Goal: Task Accomplishment & Management: Manage account settings

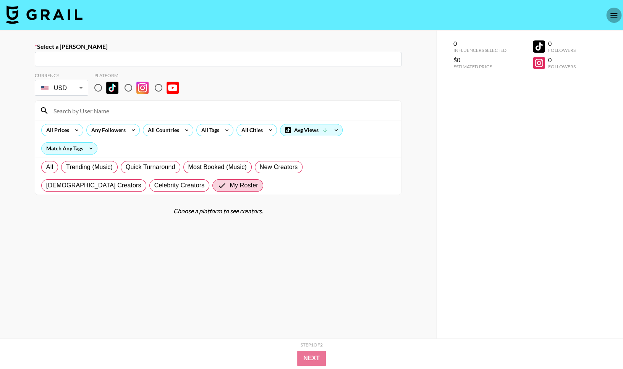
click at [616, 18] on icon "open drawer" at bounding box center [613, 15] width 9 height 9
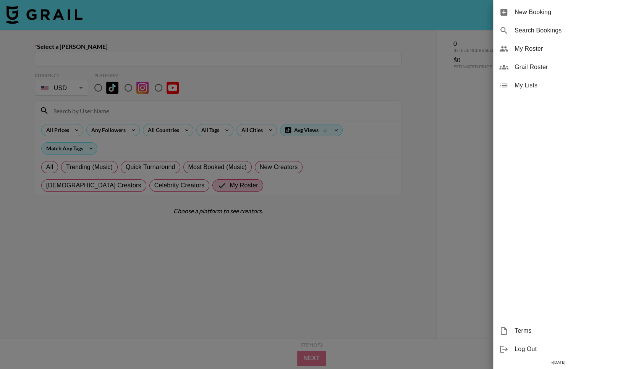
click at [562, 45] on span "My Roster" at bounding box center [565, 48] width 102 height 9
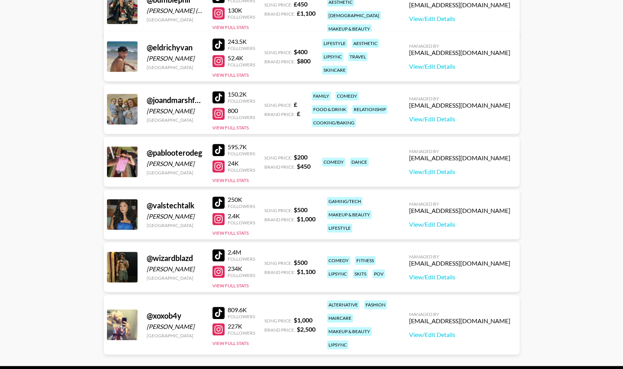
scroll to position [194, 0]
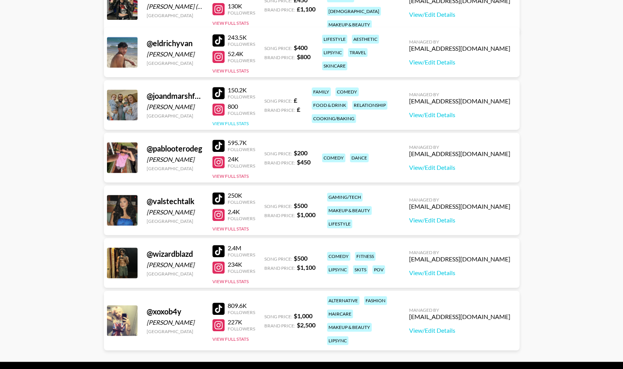
click at [232, 123] on button "View Full Stats" at bounding box center [230, 124] width 36 height 6
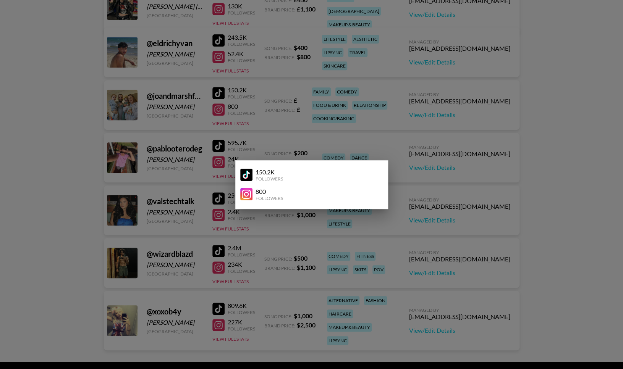
click at [244, 117] on div at bounding box center [311, 184] width 623 height 369
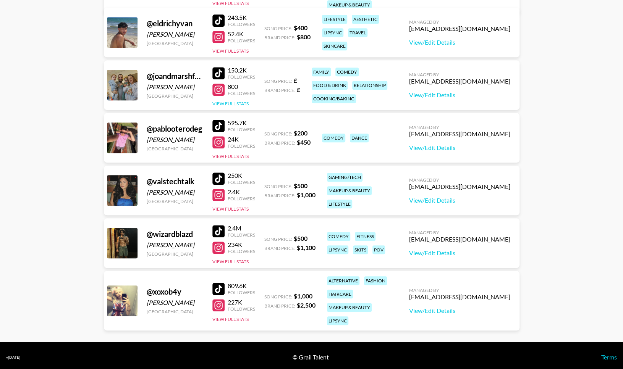
scroll to position [217, 0]
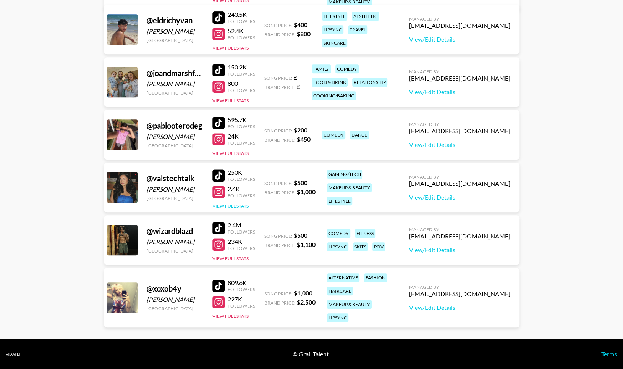
click at [237, 203] on button "View Full Stats" at bounding box center [230, 206] width 36 height 6
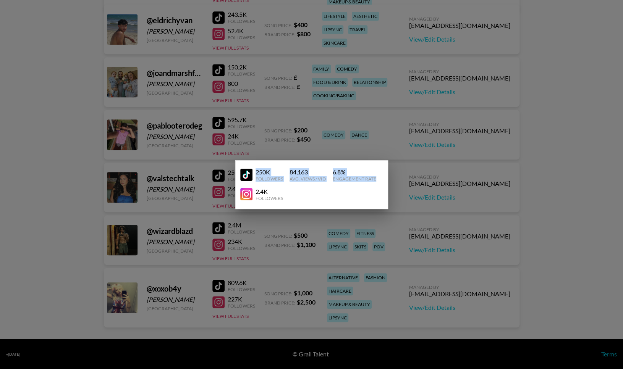
drag, startPoint x: 377, startPoint y: 178, endPoint x: 255, endPoint y: 172, distance: 121.9
click at [255, 172] on div "250K Followers 84,163 Avg. Views / Vid 6.8 % Engagement Rate" at bounding box center [311, 174] width 143 height 19
copy div "250K Followers 84,163 Avg. Views / Vid 6.8 % Engagement Rate"
click at [349, 131] on div at bounding box center [311, 184] width 623 height 369
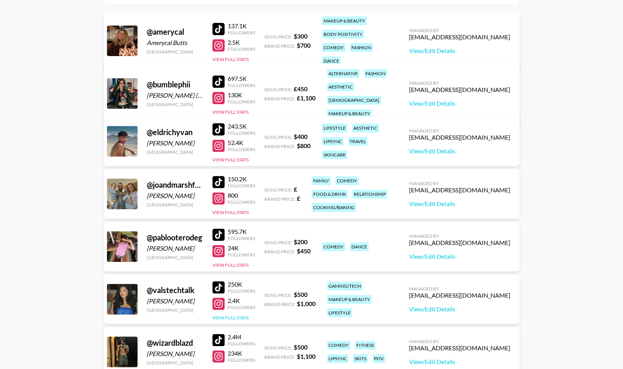
scroll to position [66, 0]
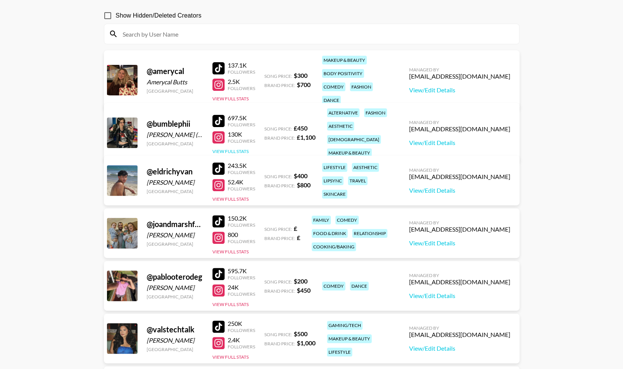
click at [239, 149] on button "View Full Stats" at bounding box center [230, 152] width 36 height 6
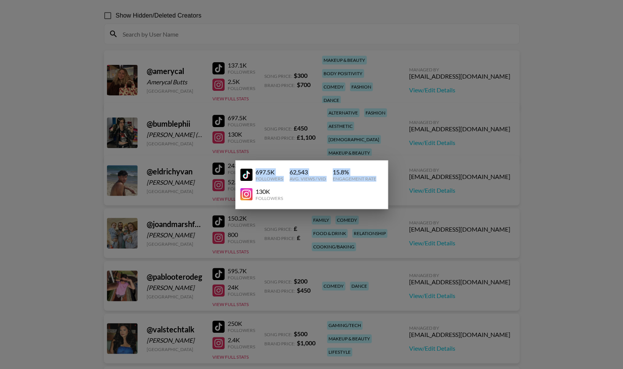
drag, startPoint x: 255, startPoint y: 172, endPoint x: 379, endPoint y: 179, distance: 123.5
click at [379, 179] on div "697.5K Followers 62,543 Avg. Views / Vid 15.8 % Engagement Rate" at bounding box center [311, 174] width 143 height 19
copy div "697.5K Followers 62,543 Avg. Views / Vid 15.8 % Engagement Rate"
click at [325, 125] on div at bounding box center [311, 184] width 623 height 369
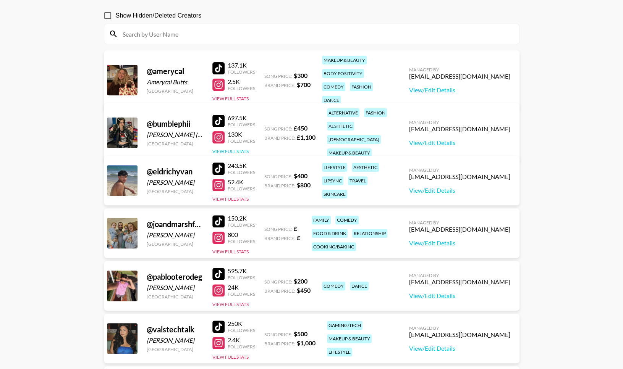
click at [239, 149] on button "View Full Stats" at bounding box center [230, 152] width 36 height 6
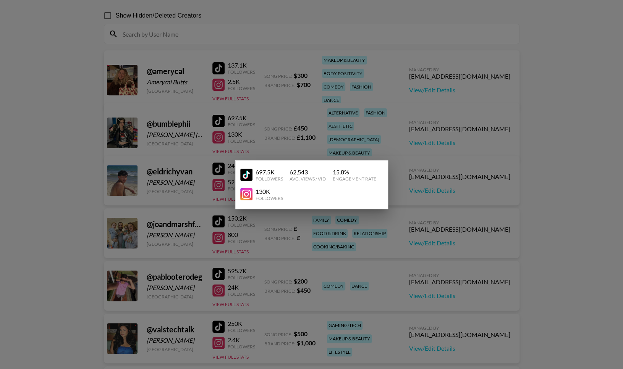
click at [302, 103] on div at bounding box center [311, 184] width 623 height 369
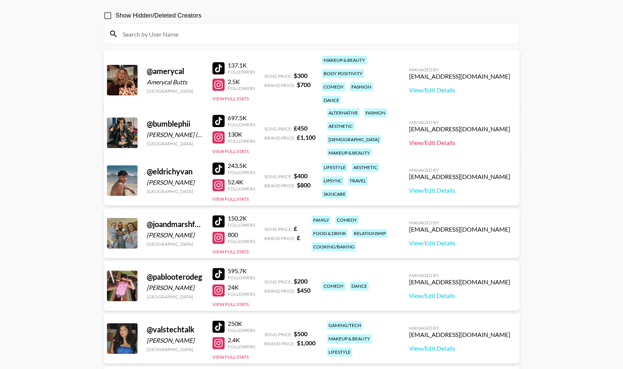
click at [438, 139] on link "View/Edit Details" at bounding box center [459, 143] width 101 height 8
click at [236, 149] on button "View Full Stats" at bounding box center [230, 152] width 36 height 6
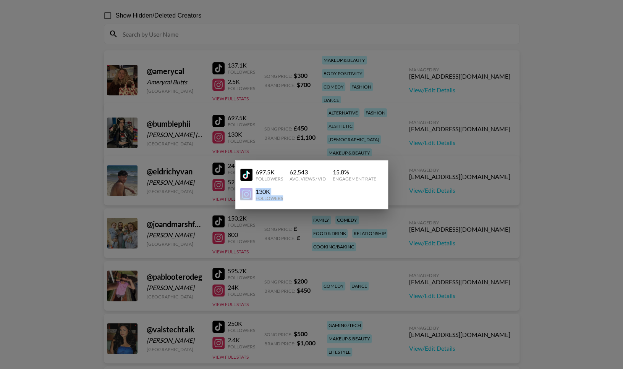
drag, startPoint x: 283, startPoint y: 197, endPoint x: 254, endPoint y: 193, distance: 29.6
click at [254, 193] on div "130K Followers" at bounding box center [308, 194] width 137 height 13
copy div "130K Followers"
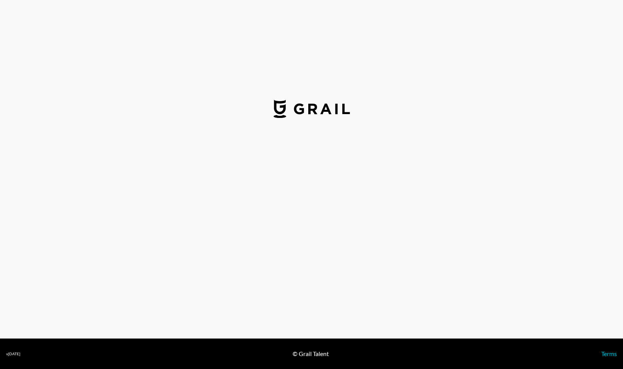
select select "GBP"
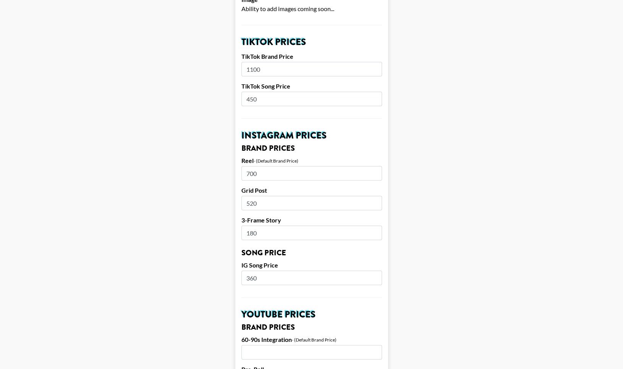
scroll to position [252, 0]
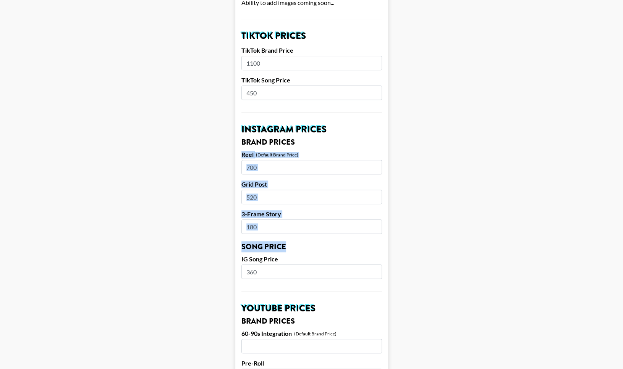
drag, startPoint x: 240, startPoint y: 153, endPoint x: 283, endPoint y: 285, distance: 138.5
click at [283, 285] on form "Airtable ID: recY78IkVaUjg3lsL Manager(s) [EMAIL_ADDRESS][DOMAIN_NAME] ​ TikTok…" at bounding box center [311, 265] width 153 height 950
copy form "Reel - (Default Brand Price) Grid Post 3-Frame Story Song Price"
click at [263, 174] on input "700" at bounding box center [311, 167] width 141 height 15
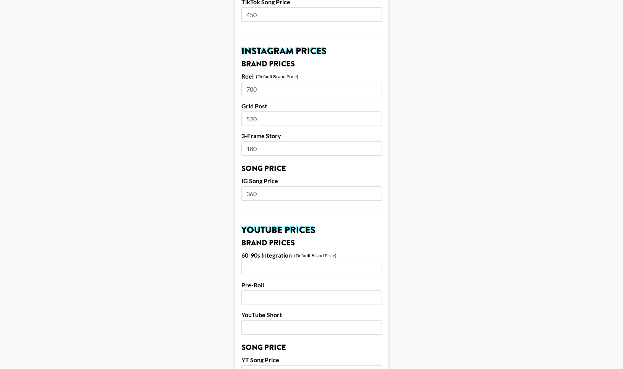
scroll to position [666, 0]
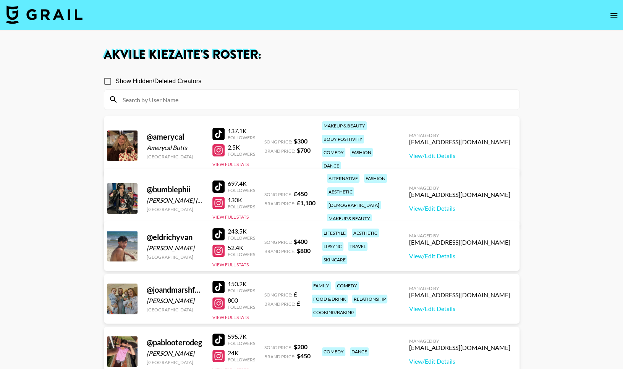
click at [60, 15] on img at bounding box center [44, 14] width 76 height 18
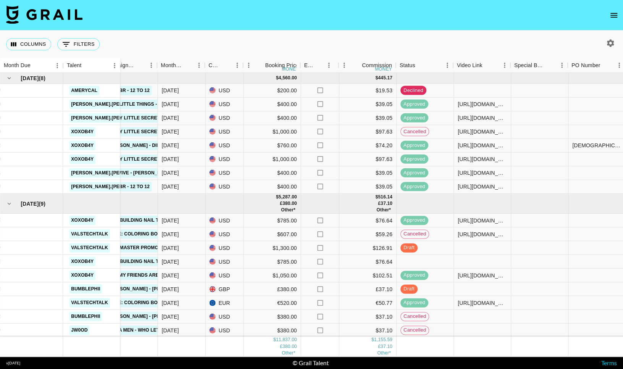
scroll to position [94, 270]
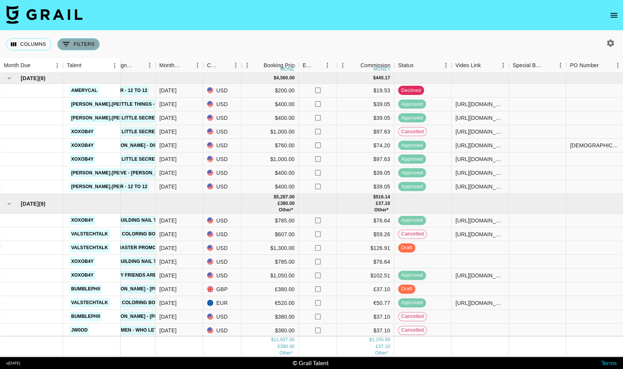
click at [75, 42] on button "0 Filters" at bounding box center [78, 44] width 42 height 12
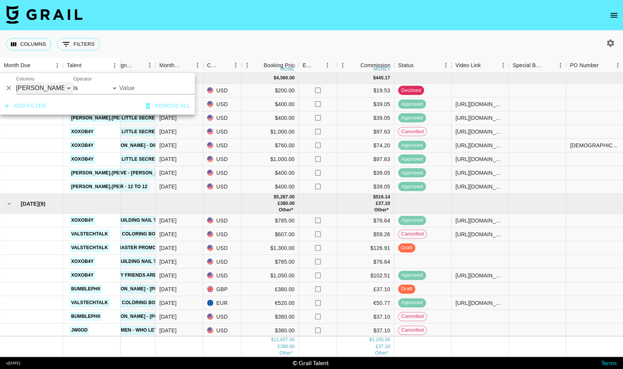
click at [45, 86] on select "Talent Grail Platform ID Airtable ID Manager Client Booker Campaign (Type) Date…" at bounding box center [44, 88] width 57 height 12
select select "status"
click at [16, 82] on select "Talent Grail Platform ID Airtable ID Manager Client Booker Campaign (Type) Date…" at bounding box center [44, 88] width 57 height 12
click at [90, 90] on select "is is not is any of is not any of" at bounding box center [96, 88] width 46 height 12
select select "not"
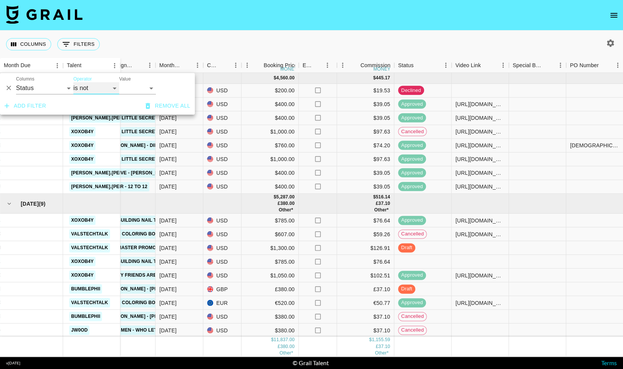
click at [73, 82] on select "is is not is any of is not any of" at bounding box center [96, 88] width 46 height 12
click at [131, 92] on select "confirmed declined draft posted approved cancelled badDebt" at bounding box center [137, 88] width 37 height 12
select select "cancelled"
click at [119, 82] on select "confirmed declined draft posted approved cancelled badDebt" at bounding box center [137, 88] width 37 height 12
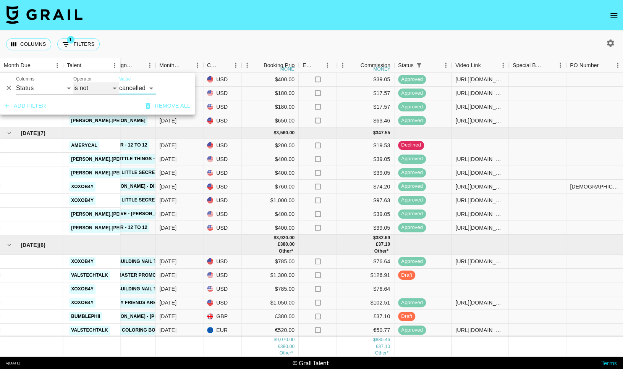
click at [82, 90] on select "is is not is any of is not any of" at bounding box center [96, 88] width 46 height 12
select select "isNotAnyOf"
click at [73, 82] on select "is is not is any of is not any of" at bounding box center [96, 88] width 46 height 12
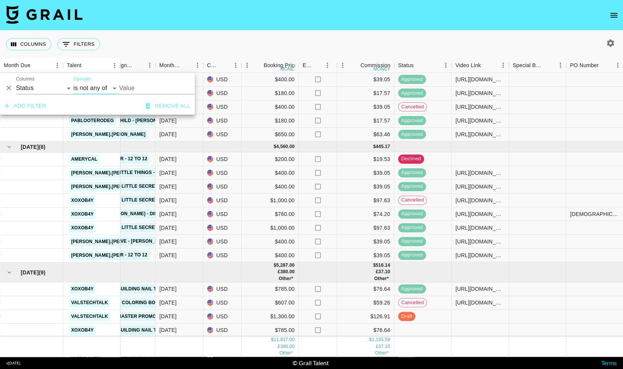
click at [146, 91] on input "Value" at bounding box center [170, 88] width 103 height 12
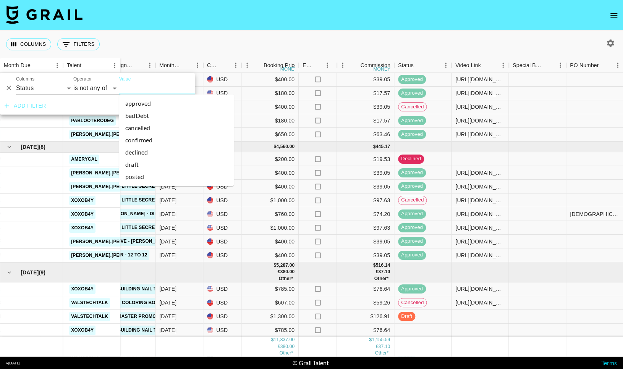
click at [151, 153] on li "declined" at bounding box center [176, 152] width 115 height 12
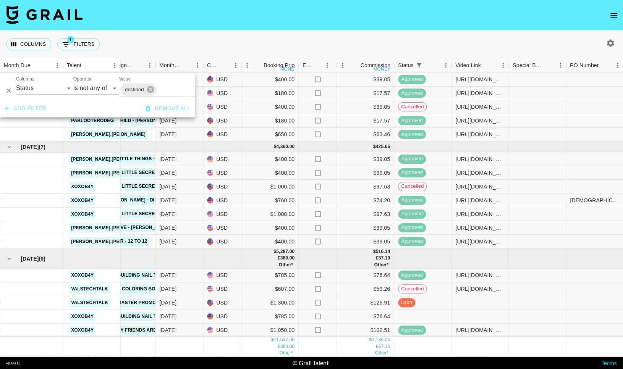
click at [164, 90] on input "Value" at bounding box center [185, 90] width 55 height 12
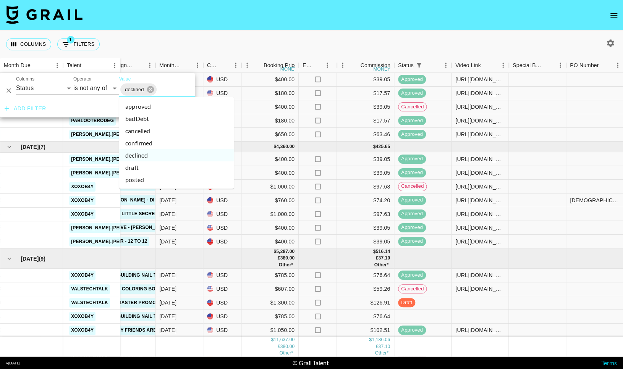
click at [154, 129] on li "cancelled" at bounding box center [176, 131] width 115 height 12
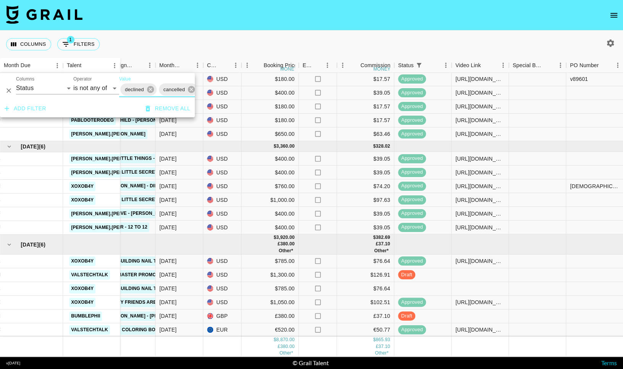
scroll to position [11, 270]
click at [549, 294] on div at bounding box center [537, 290] width 57 height 14
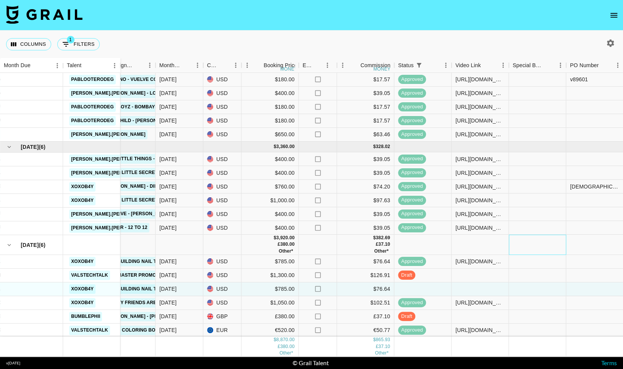
click at [546, 253] on div at bounding box center [537, 245] width 57 height 20
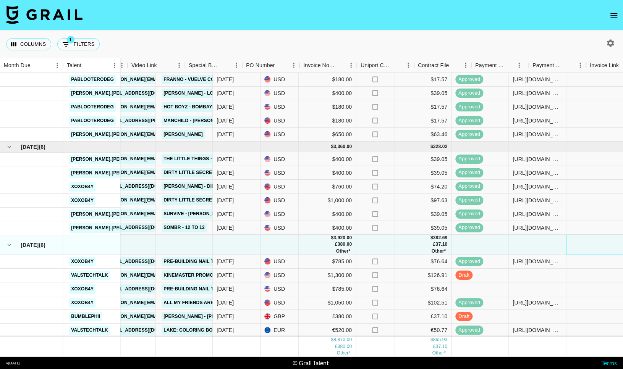
scroll to position [11, 0]
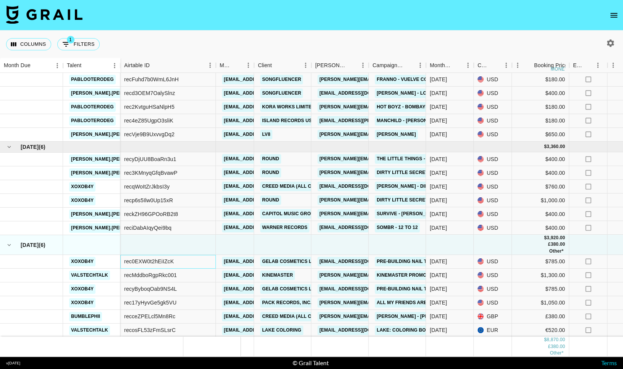
click at [182, 263] on div "rec0EXW0t2hEiIZcK" at bounding box center [167, 262] width 95 height 14
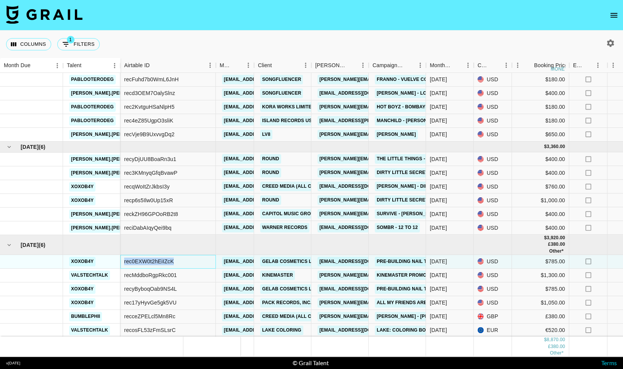
click at [182, 263] on div "rec0EXW0t2hEiIZcK" at bounding box center [167, 262] width 95 height 14
copy div "rec0EXW0t2hEiIZcK"
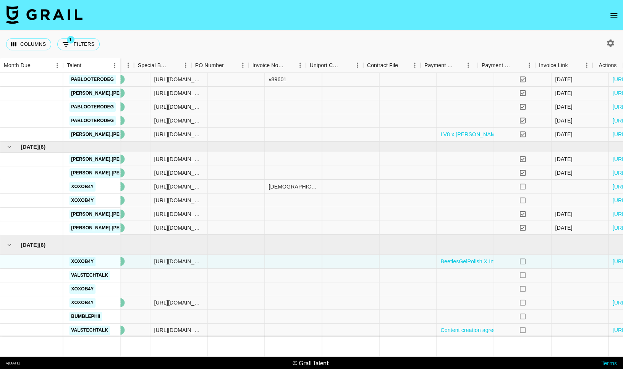
scroll to position [11, 645]
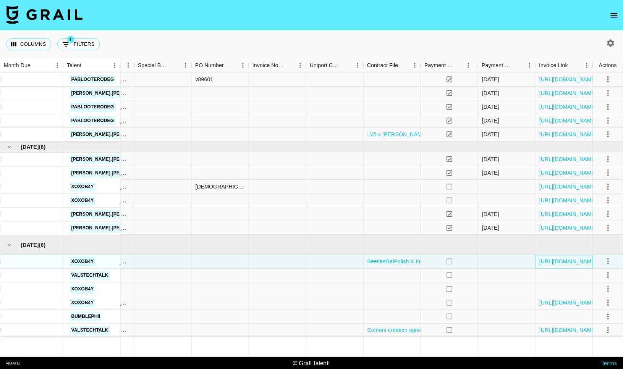
click at [565, 265] on div "https://in.xero.com/M1eUAJfGXWKHGh17ZO0osVwyigRYYQCxdWCtWusU" at bounding box center [563, 262] width 57 height 14
click at [565, 262] on link "https://in.xero.com/M1eUAJfGXWKHGh17ZO0osVwyigRYYQCxdWCtWusU" at bounding box center [568, 262] width 58 height 8
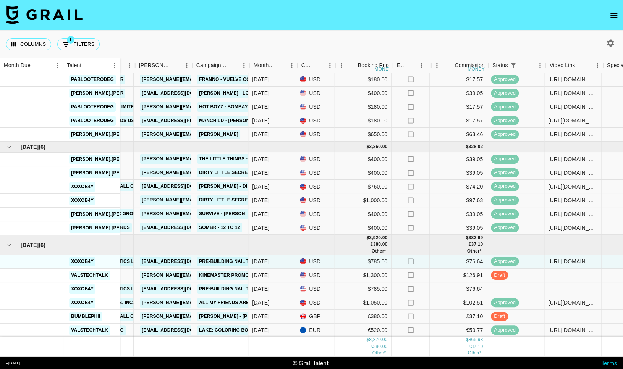
scroll to position [11, 171]
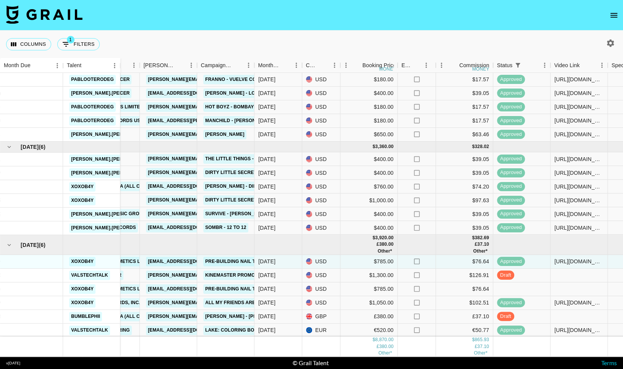
click at [611, 18] on icon "open drawer" at bounding box center [613, 15] width 9 height 9
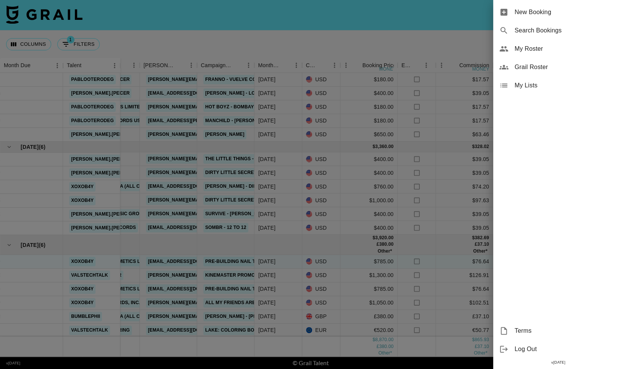
click at [549, 44] on span "My Roster" at bounding box center [565, 48] width 102 height 9
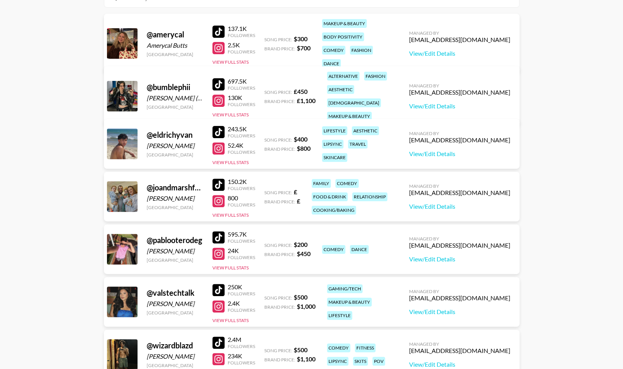
scroll to position [115, 0]
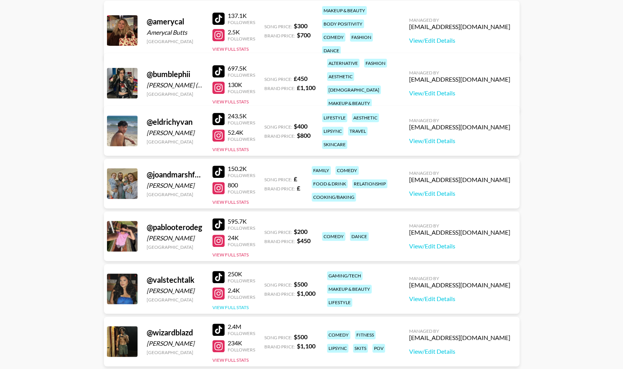
click at [235, 305] on button "View Full Stats" at bounding box center [230, 308] width 36 height 6
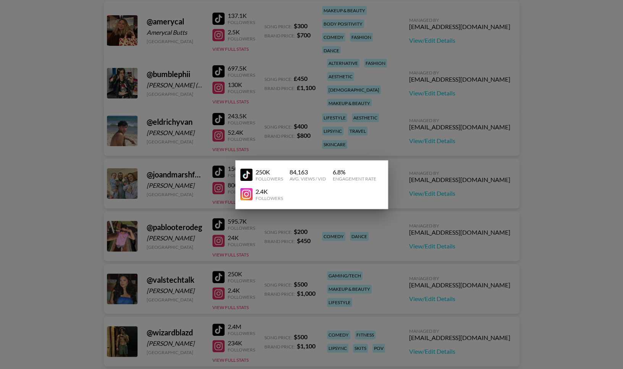
click at [269, 281] on div at bounding box center [311, 184] width 623 height 369
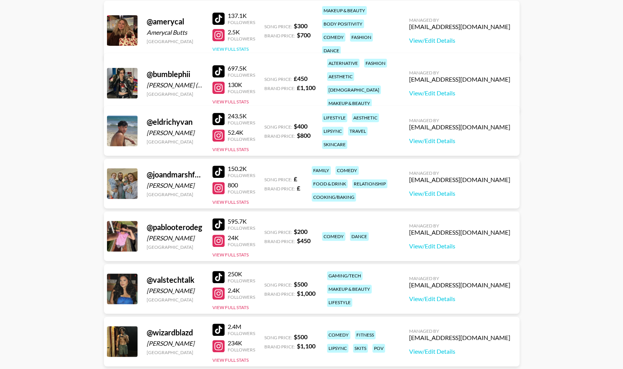
click at [245, 46] on button "View Full Stats" at bounding box center [230, 49] width 36 height 6
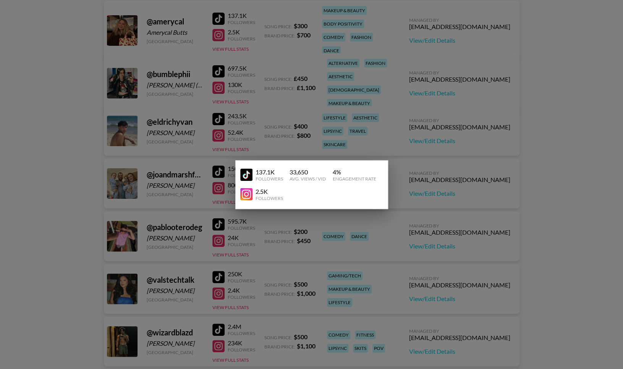
click at [190, 80] on div at bounding box center [311, 184] width 623 height 369
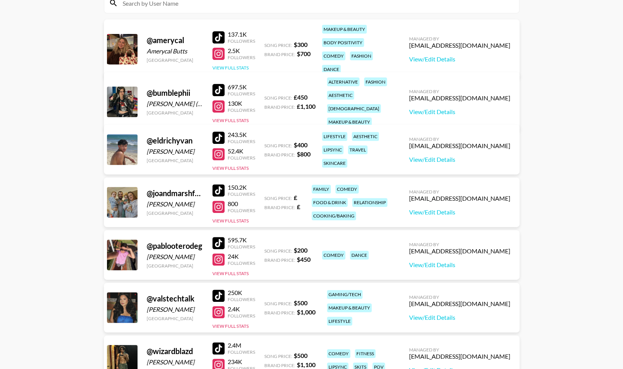
scroll to position [86, 0]
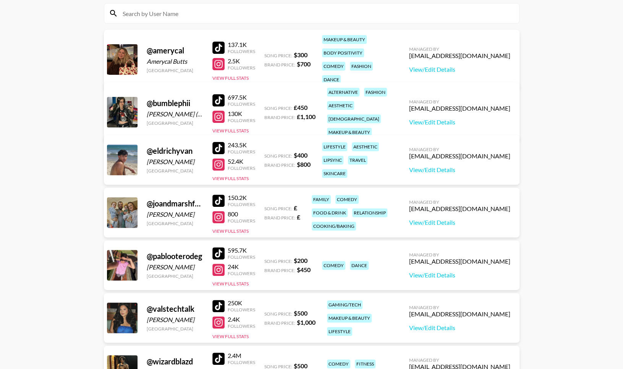
click at [219, 42] on div at bounding box center [218, 48] width 12 height 12
click at [213, 307] on div at bounding box center [218, 306] width 12 height 12
